Goal: Find contact information: Find contact information

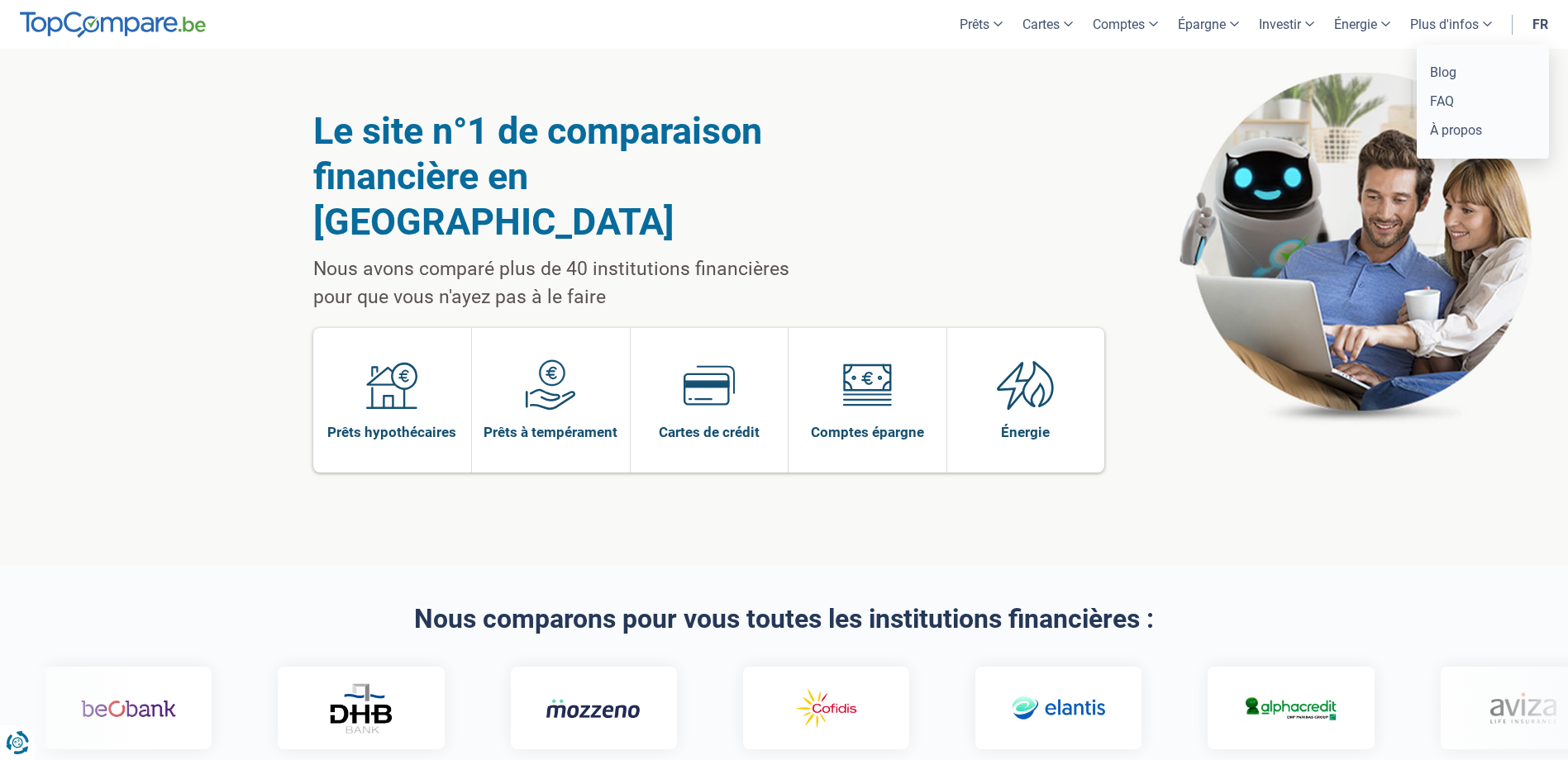
click at [1431, 34] on link "Plus d'infos" at bounding box center [1450, 24] width 101 height 49
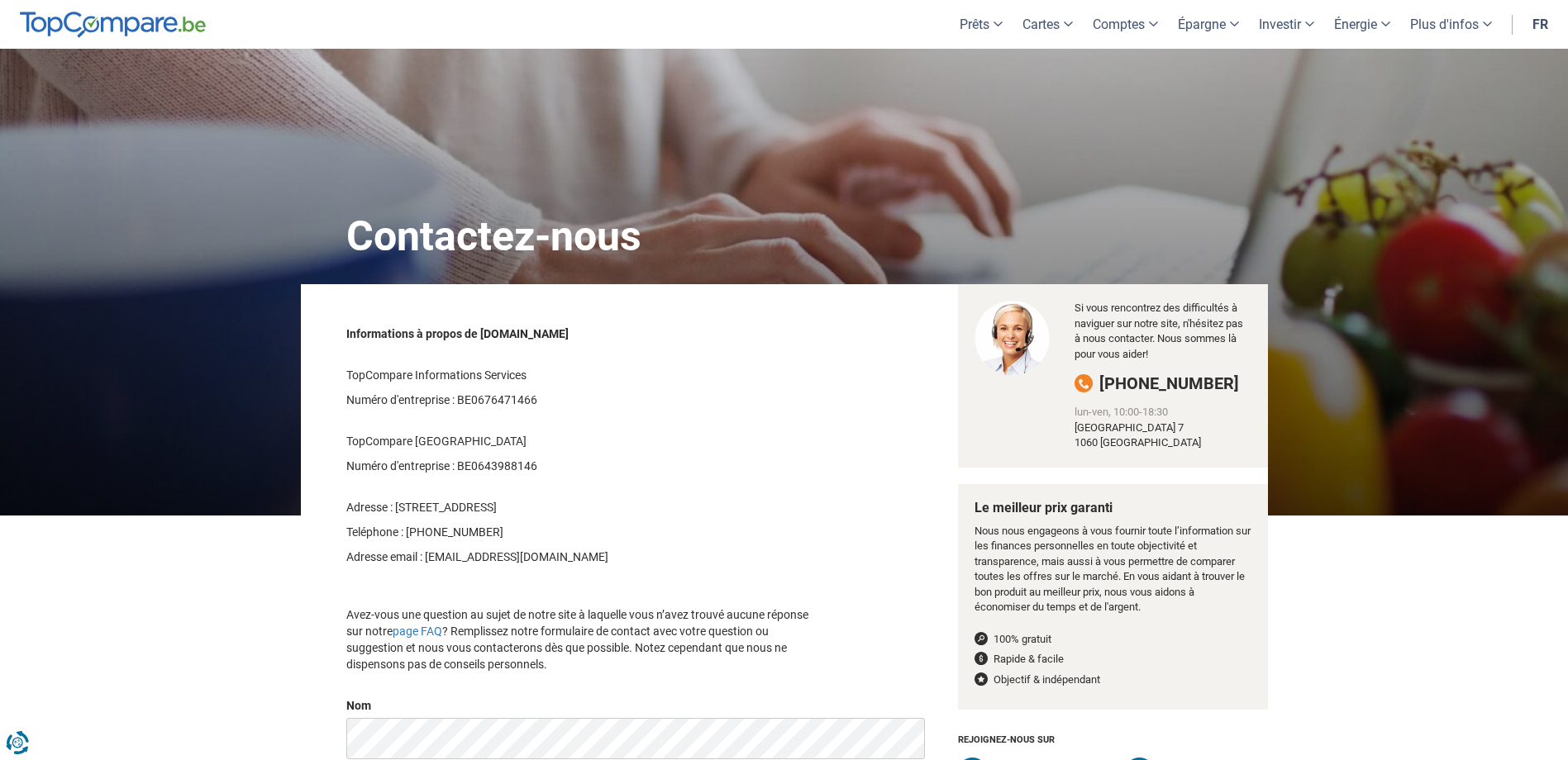
drag, startPoint x: 393, startPoint y: 508, endPoint x: 694, endPoint y: 514, distance: 301.1
click at [694, 514] on p "Adresse : [STREET_ADDRESS]" at bounding box center [584, 507] width 478 height 16
copy p "[STREET_ADDRESS]"
click at [756, 490] on div "Informations à propos de [DOMAIN_NAME] TopCompare Informations Services Numéro …" at bounding box center [584, 499] width 502 height 364
